Goal: Transaction & Acquisition: Purchase product/service

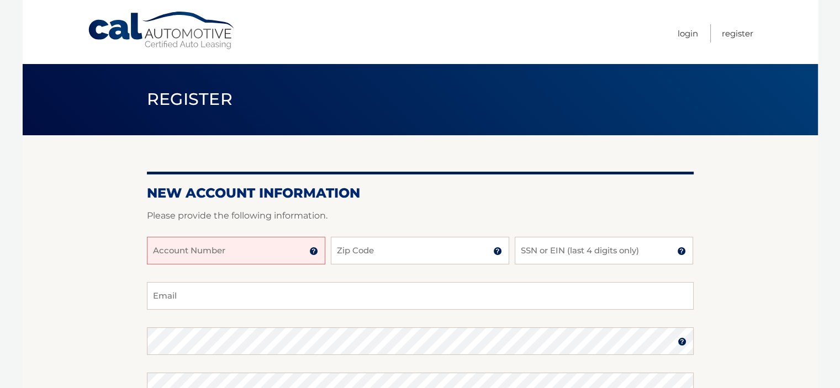
scroll to position [55, 0]
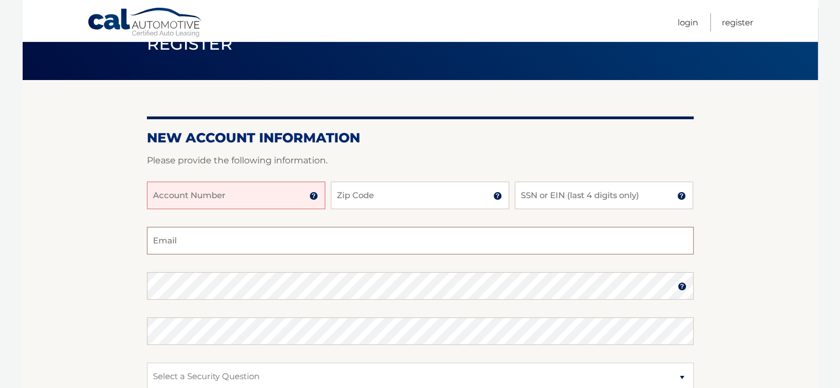
click at [256, 238] on input "Email" at bounding box center [420, 241] width 547 height 28
type input "golandc@gmail.com"
type input "07036"
click at [243, 207] on input "Account Number" at bounding box center [236, 196] width 178 height 28
click at [565, 199] on input "SSN or EIN (last 4 digits only)" at bounding box center [604, 196] width 178 height 28
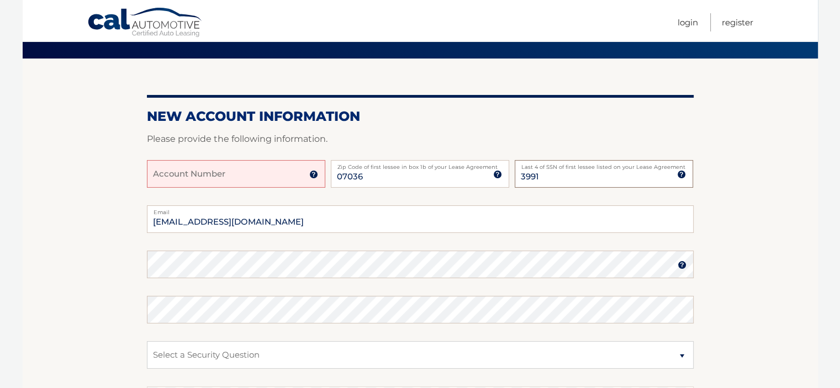
scroll to position [110, 0]
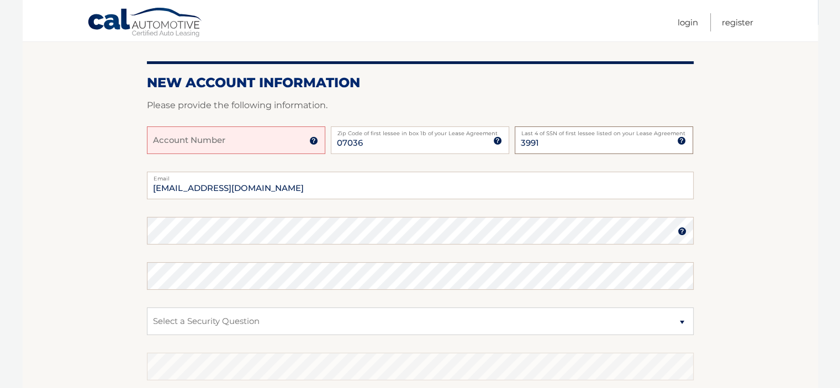
type input "3991"
click at [315, 143] on img at bounding box center [313, 140] width 9 height 9
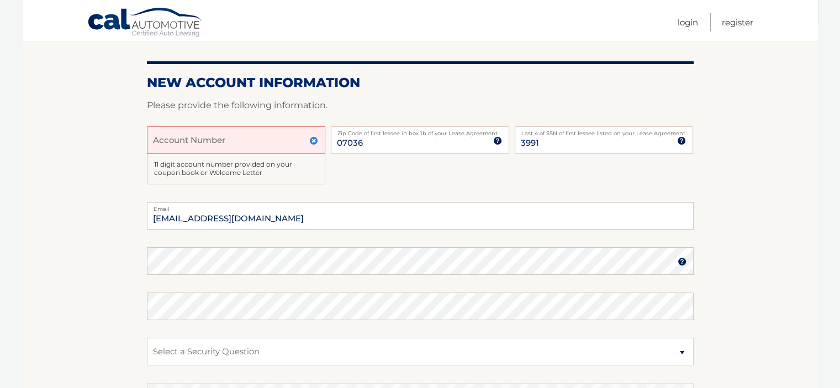
click at [228, 141] on input "Account Number" at bounding box center [236, 140] width 178 height 28
type input "44455957357"
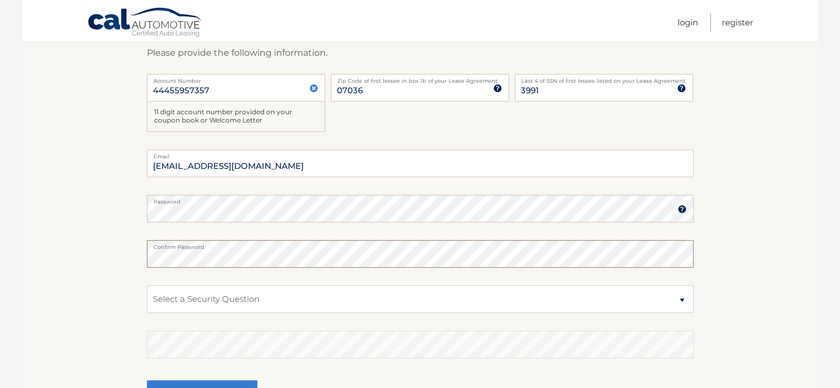
scroll to position [276, 0]
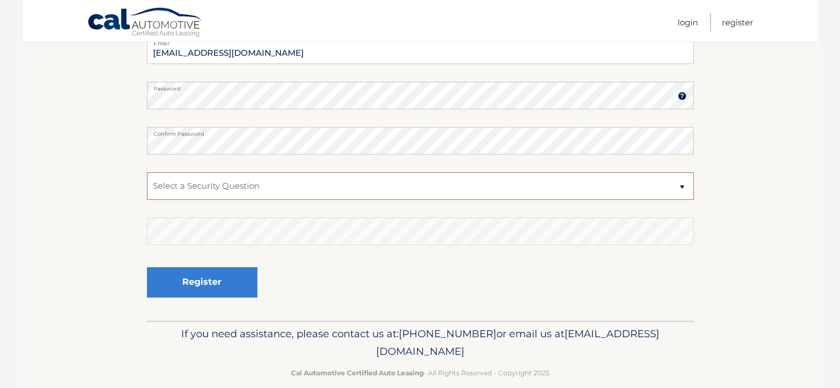
click at [219, 192] on select "Select a Security Question What was the name of your elementary school? What is…" at bounding box center [420, 186] width 547 height 28
click at [147, 172] on select "Select a Security Question What was the name of your elementary school? What is…" at bounding box center [420, 186] width 547 height 28
click at [256, 185] on select "Select a Security Question What was the name of your elementary school? What is…" at bounding box center [420, 186] width 547 height 28
select select "2"
click at [147, 172] on select "Select a Security Question What was the name of your elementary school? What is…" at bounding box center [420, 186] width 547 height 28
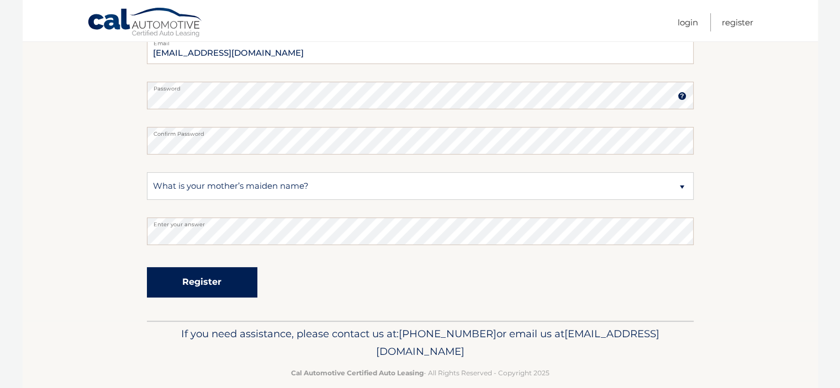
click at [239, 293] on button "Register" at bounding box center [202, 282] width 110 height 30
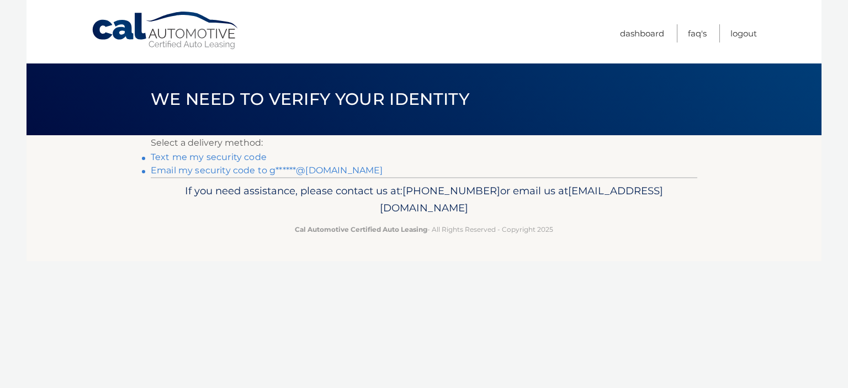
click at [309, 170] on link "Email my security code to g******@gmail.com" at bounding box center [267, 170] width 232 height 10
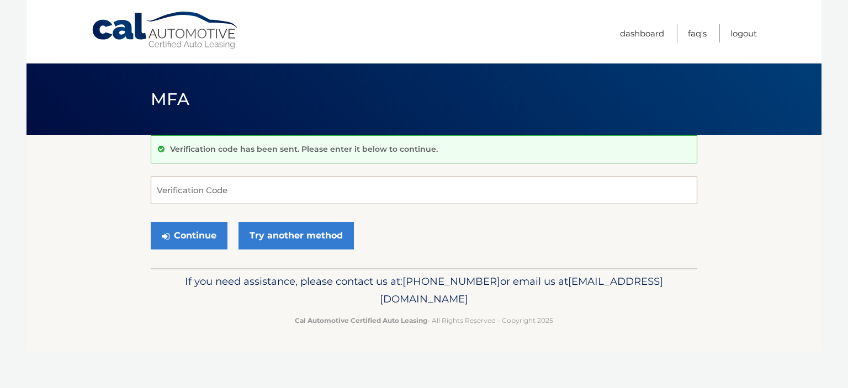
click at [267, 191] on input "Verification Code" at bounding box center [424, 191] width 547 height 28
paste input "818006"
type input "818006"
click at [228, 238] on div "Continue Try another method" at bounding box center [424, 237] width 547 height 38
click at [217, 235] on button "Continue" at bounding box center [189, 236] width 77 height 28
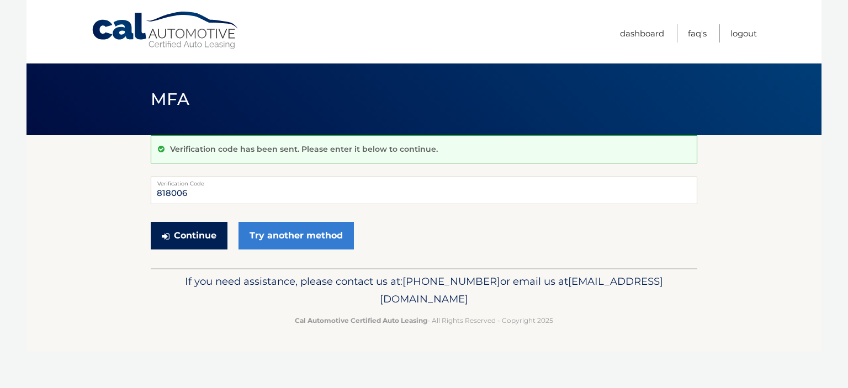
click at [214, 230] on button "Continue" at bounding box center [189, 236] width 77 height 28
drag, startPoint x: 198, startPoint y: 192, endPoint x: 126, endPoint y: 191, distance: 72.3
click at [126, 191] on section "Verification code has been sent. Please enter it below to continue. 818006 Veri…" at bounding box center [424, 201] width 795 height 133
type input "818006"
click at [189, 231] on button "Continue" at bounding box center [189, 236] width 77 height 28
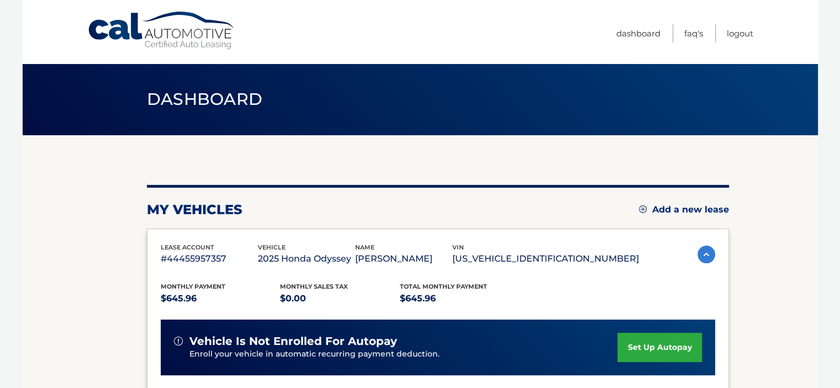
scroll to position [55, 0]
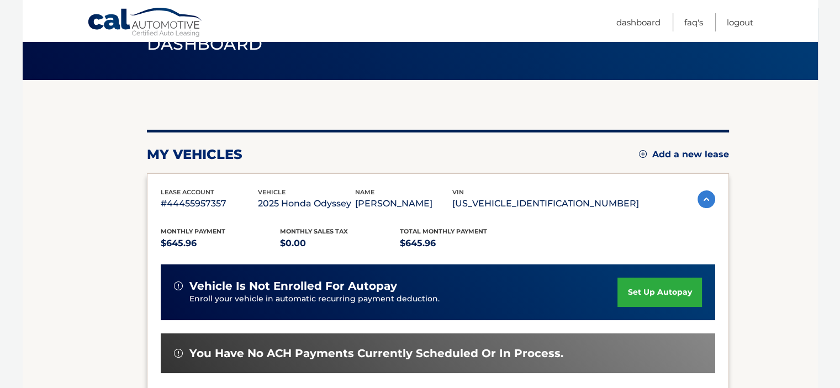
click at [641, 287] on link "set up autopay" at bounding box center [659, 292] width 84 height 29
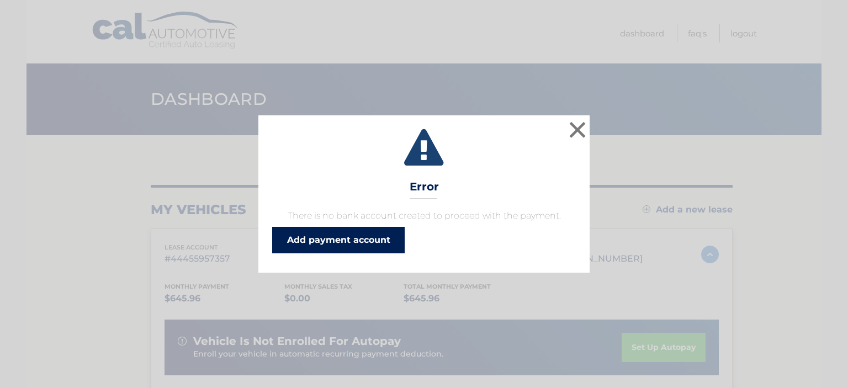
click at [353, 239] on link "Add payment account" at bounding box center [338, 240] width 133 height 27
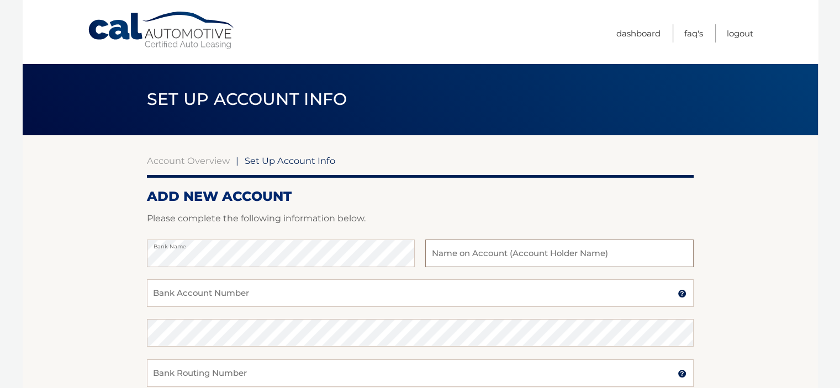
click at [444, 255] on input "text" at bounding box center [559, 254] width 268 height 28
type input "[PERSON_NAME] group llc"
click at [236, 290] on input "Bank Account Number" at bounding box center [420, 293] width 547 height 28
paste input "707980028"
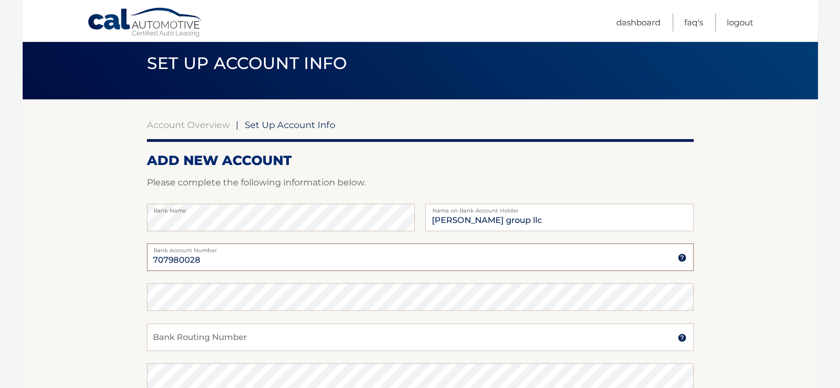
scroll to position [55, 0]
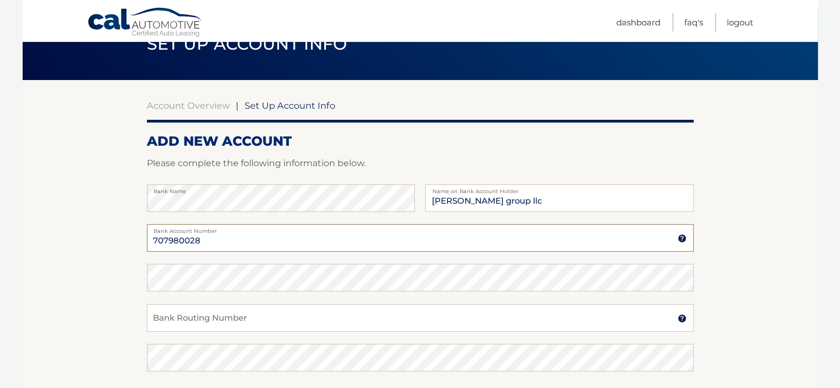
type input "707980028"
click at [231, 308] on input "Bank Routing Number" at bounding box center [420, 318] width 547 height 28
type input "021000021"
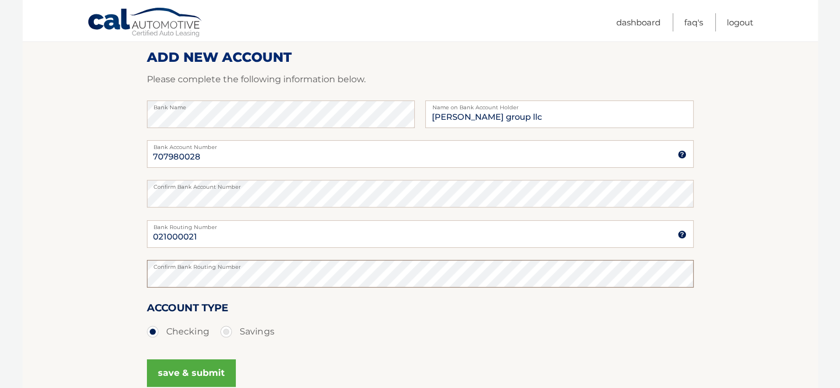
scroll to position [252, 0]
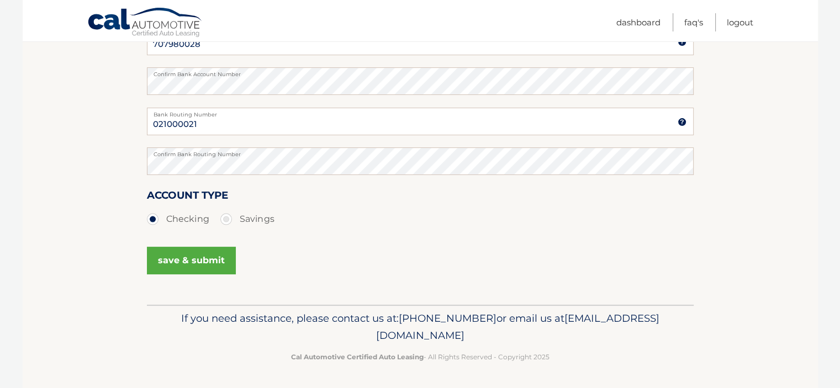
click at [216, 257] on button "save & submit" at bounding box center [191, 261] width 89 height 28
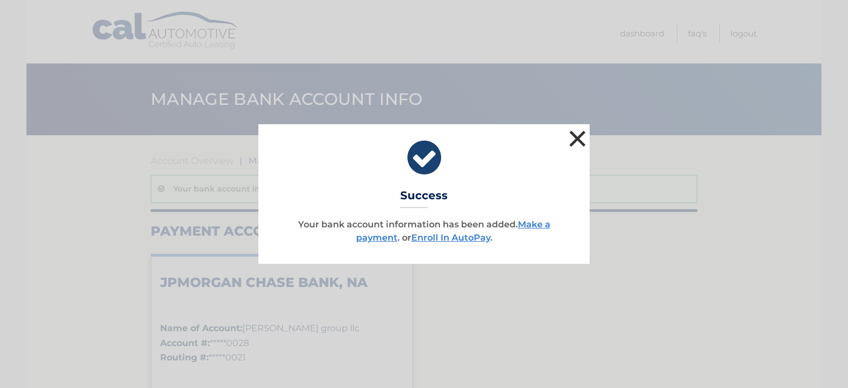
click at [581, 139] on button "×" at bounding box center [578, 139] width 22 height 22
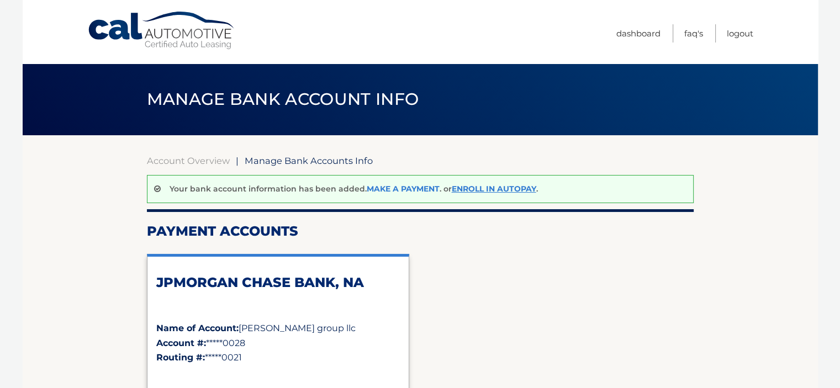
click at [406, 186] on link "Make a payment" at bounding box center [403, 189] width 73 height 10
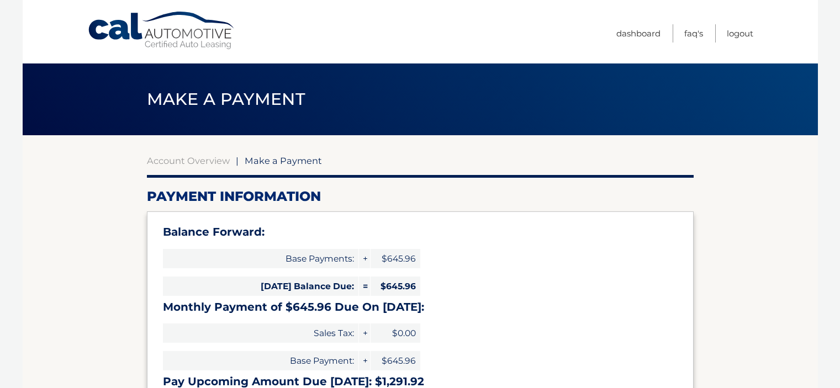
select select "YjBkYzhjOWUtY2RmMi00Y2I1LWIyYmEtZWJjOGMxZjBkOTEw"
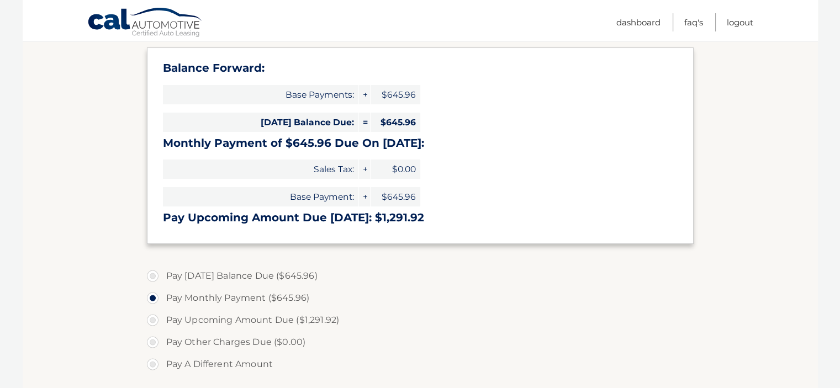
scroll to position [221, 0]
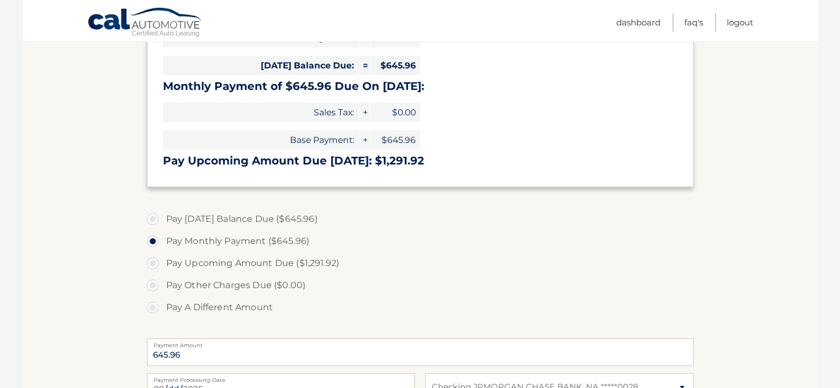
click at [245, 218] on label "Pay [DATE] Balance Due ($645.96)" at bounding box center [420, 219] width 547 height 22
click at [162, 218] on input "Pay [DATE] Balance Due ($645.96)" at bounding box center [156, 217] width 11 height 18
radio input "true"
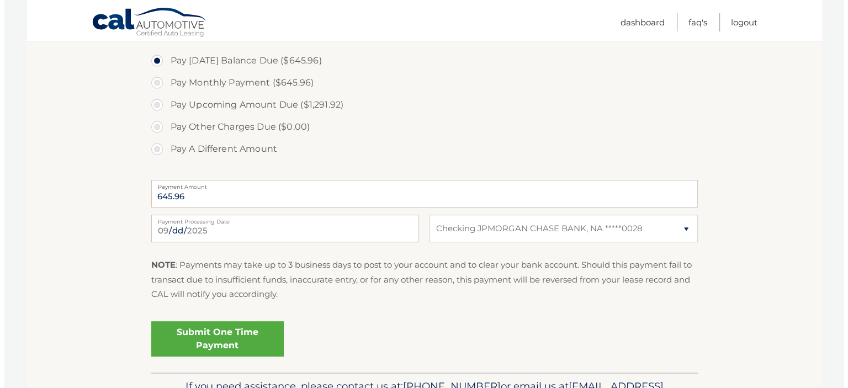
scroll to position [442, 0]
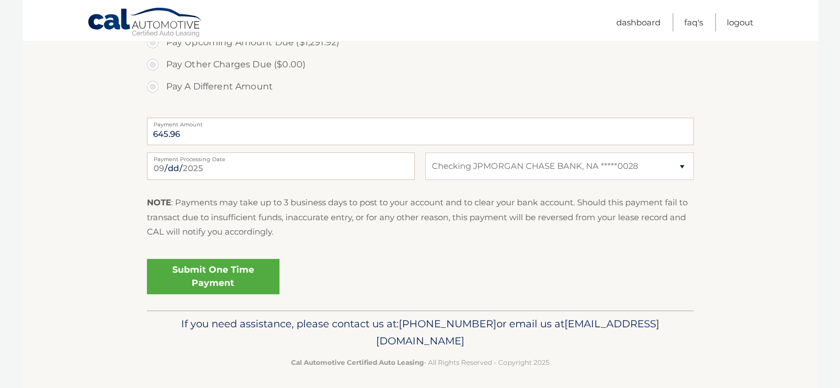
click at [234, 278] on link "Submit One Time Payment" at bounding box center [213, 276] width 133 height 35
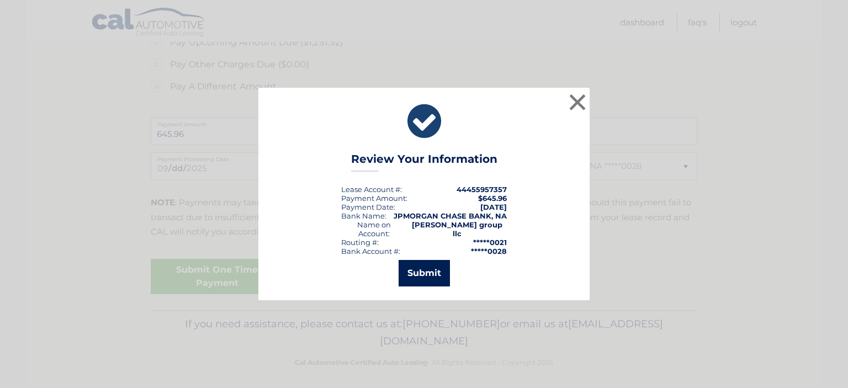
click at [432, 270] on button "Submit" at bounding box center [424, 273] width 51 height 27
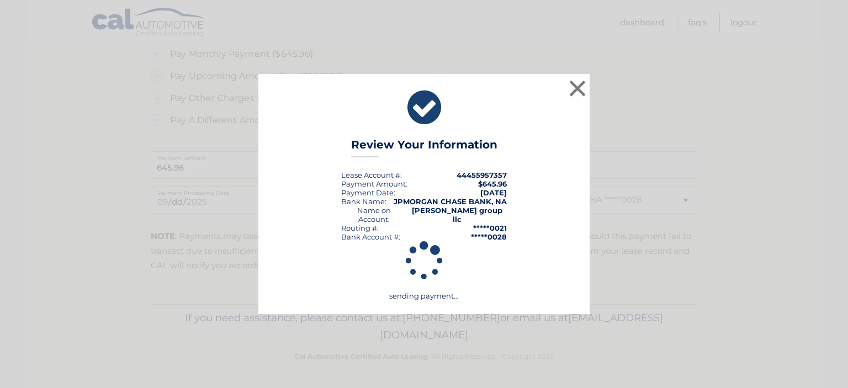
scroll to position [407, 0]
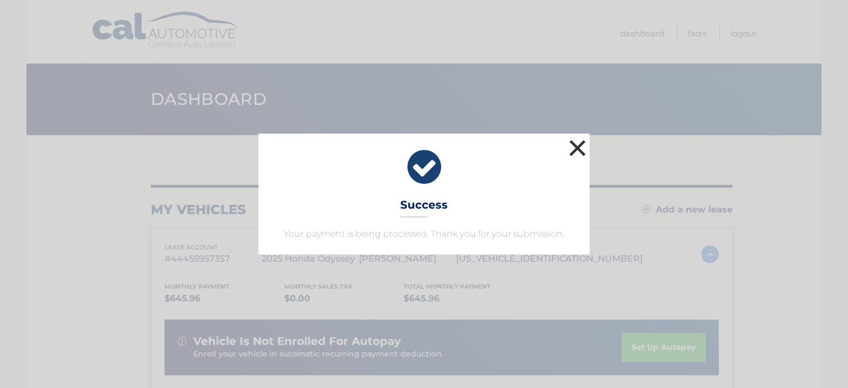
click at [582, 145] on button "×" at bounding box center [578, 148] width 22 height 22
